Goal: Task Accomplishment & Management: Use online tool/utility

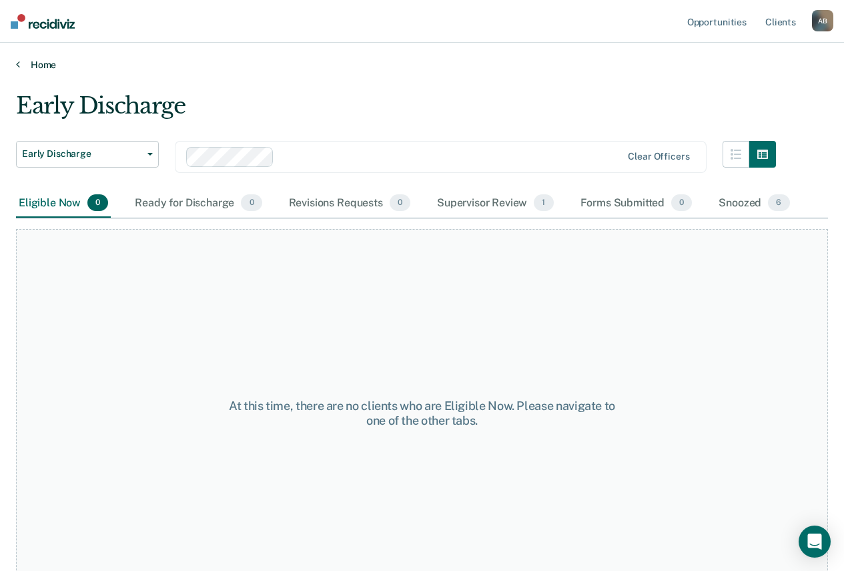
click at [41, 63] on link "Home" at bounding box center [422, 65] width 812 height 12
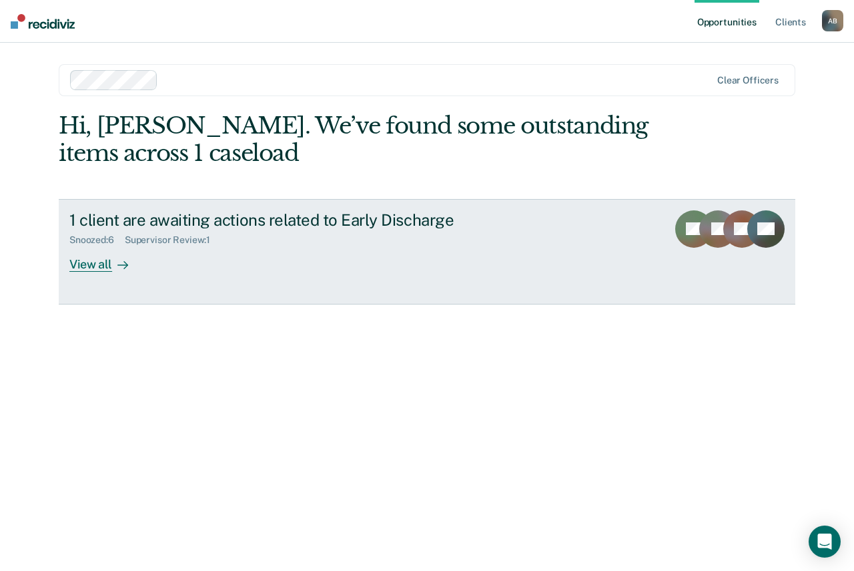
click at [388, 258] on div "1 client are awaiting actions related to Early Discharge Snoozed : 6 Supervisor…" at bounding box center [319, 240] width 501 height 61
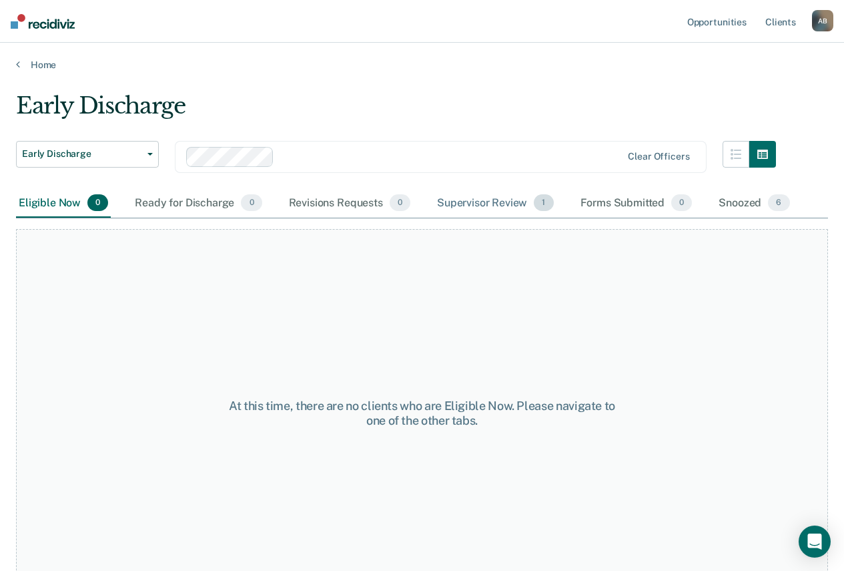
click at [489, 207] on div "Supervisor Review 1" at bounding box center [495, 203] width 122 height 29
